Goal: Task Accomplishment & Management: Use online tool/utility

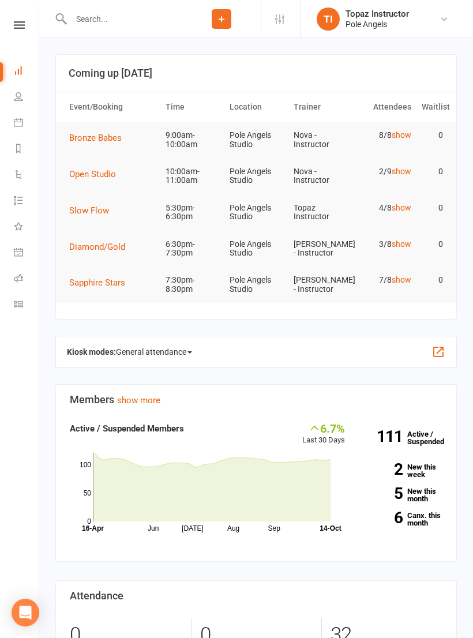
click at [100, 134] on span "Bronze Babes" at bounding box center [95, 138] width 52 height 10
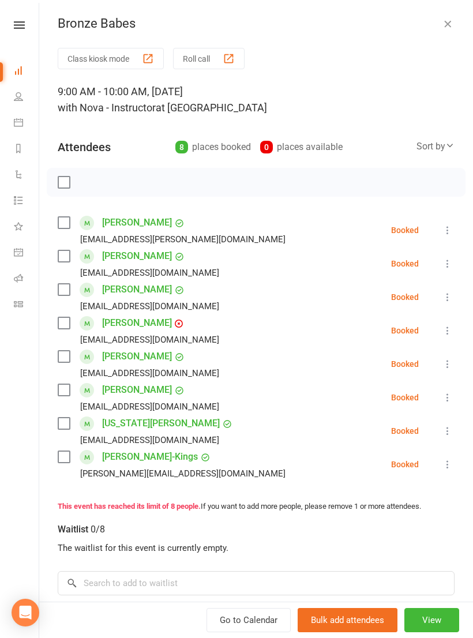
click at [213, 61] on button "Roll call" at bounding box center [208, 58] width 71 height 21
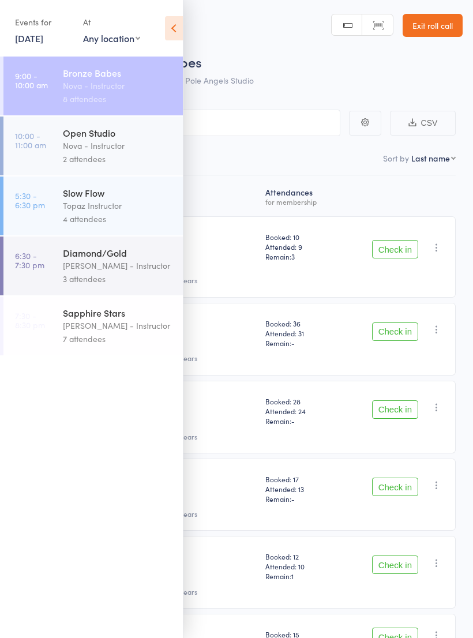
click at [167, 31] on icon at bounding box center [174, 28] width 18 height 24
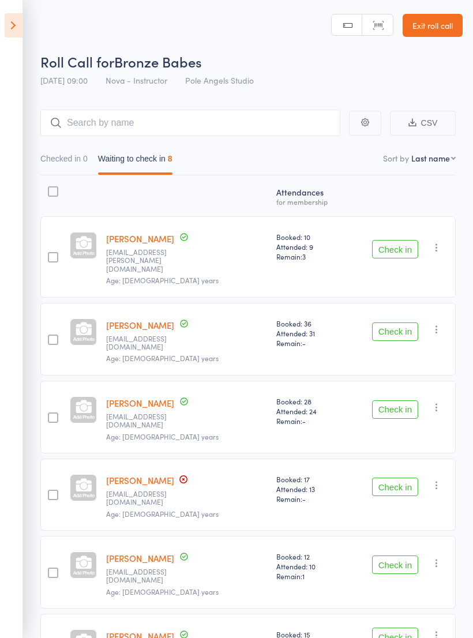
click at [393, 322] on button "Check in" at bounding box center [395, 331] width 46 height 18
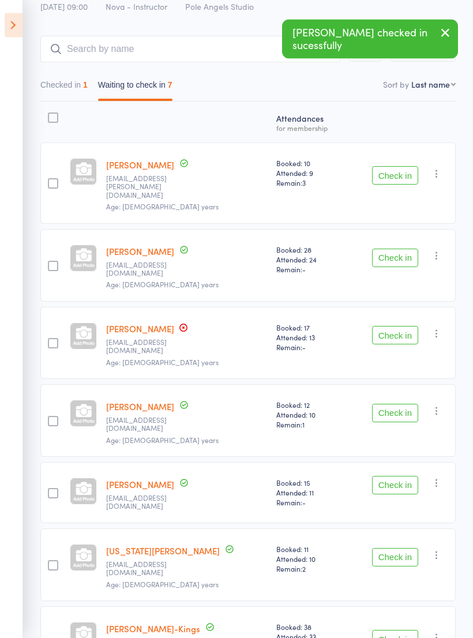
scroll to position [74, 0]
click at [395, 548] on button "Check in" at bounding box center [395, 557] width 46 height 18
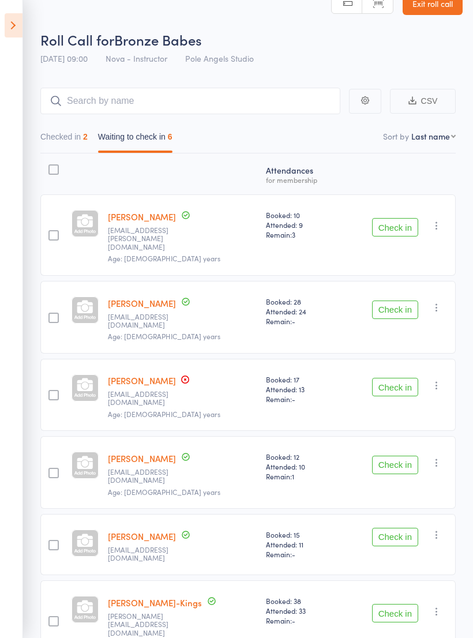
click at [393, 300] on button "Check in" at bounding box center [395, 309] width 46 height 18
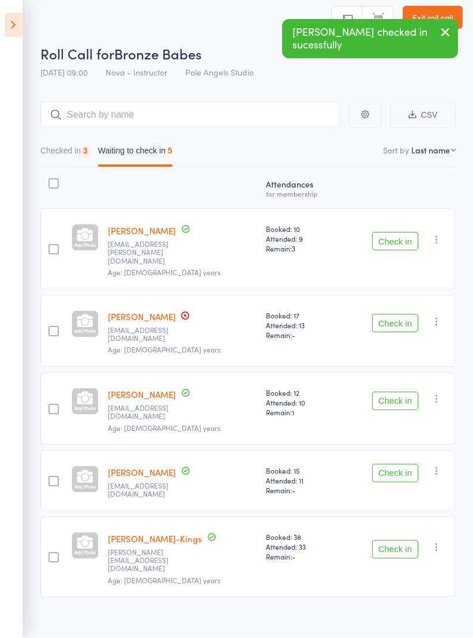
scroll to position [8, 0]
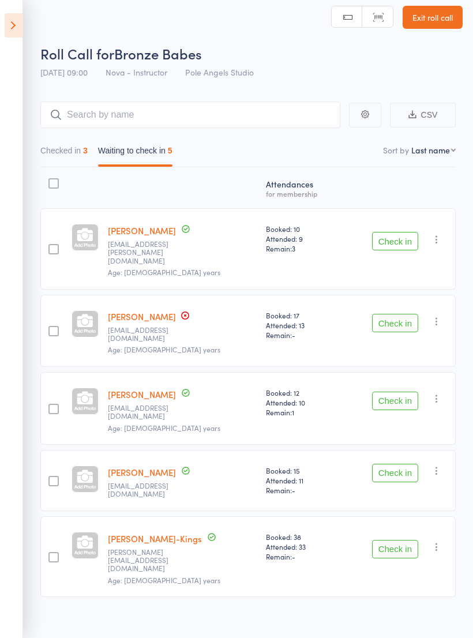
click at [401, 236] on button "Check in" at bounding box center [395, 241] width 46 height 18
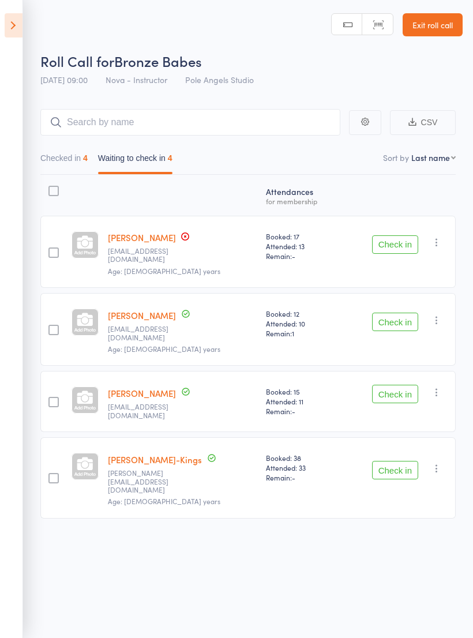
click at [396, 461] on button "Check in" at bounding box center [395, 470] width 46 height 18
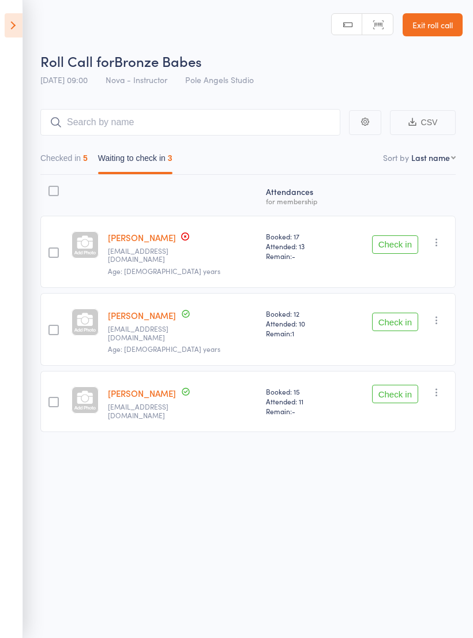
click at [397, 312] on button "Check in" at bounding box center [395, 321] width 46 height 18
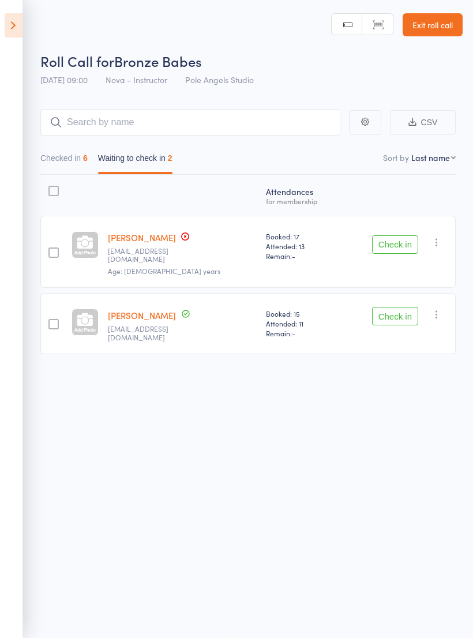
click at [402, 307] on button "Check in" at bounding box center [395, 316] width 46 height 18
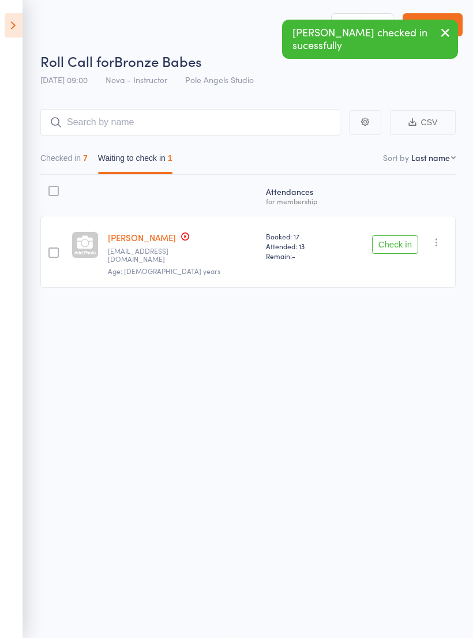
click at [436, 236] on icon "button" at bounding box center [437, 242] width 12 height 12
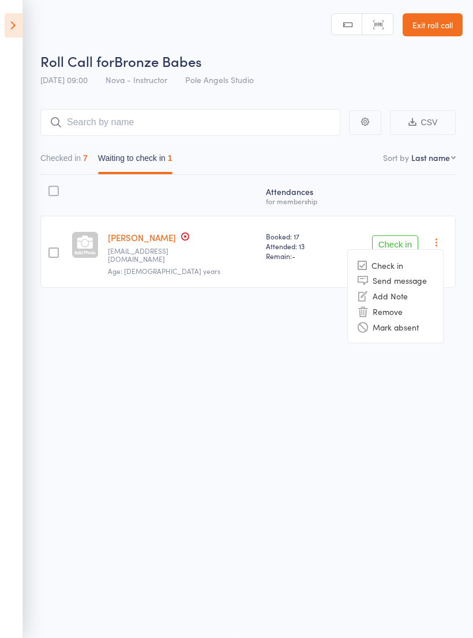
click at [414, 319] on li "Mark absent" at bounding box center [395, 327] width 95 height 16
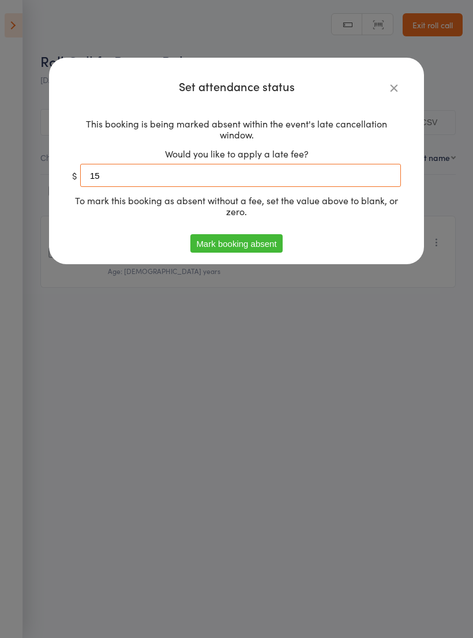
click at [135, 171] on input "15" at bounding box center [240, 175] width 321 height 23
type input "1"
type input "30"
click at [236, 246] on button "Mark booking absent" at bounding box center [236, 243] width 92 height 18
